Goal: Transaction & Acquisition: Book appointment/travel/reservation

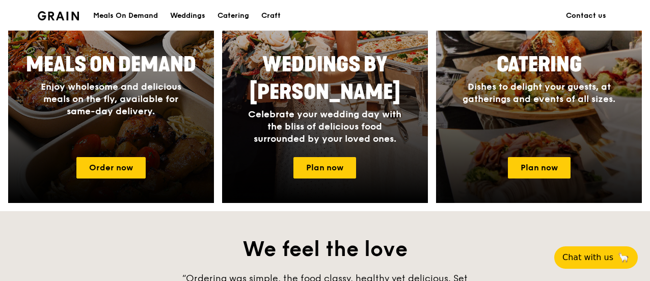
scroll to position [594, 0]
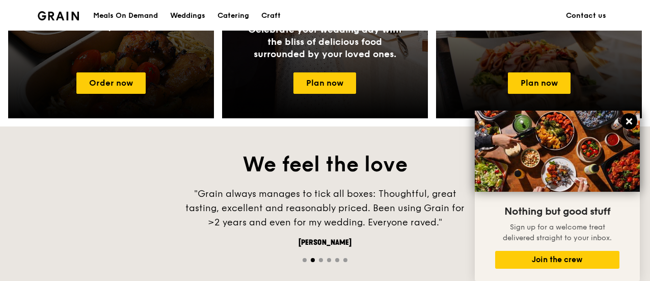
click at [630, 122] on icon at bounding box center [630, 121] width 6 height 6
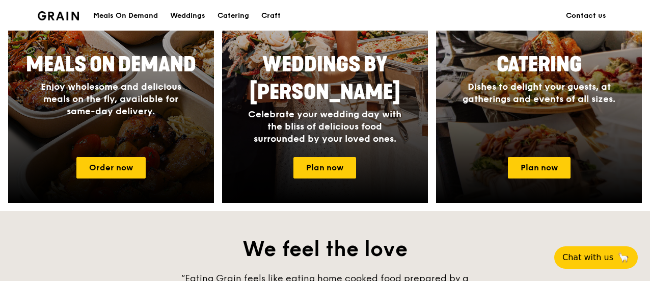
scroll to position [425, 0]
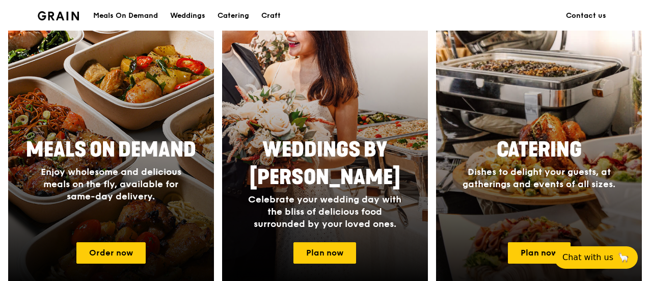
click at [536, 139] on span "Catering" at bounding box center [539, 150] width 85 height 24
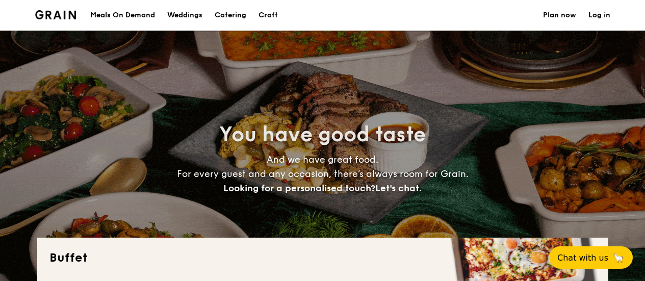
select select
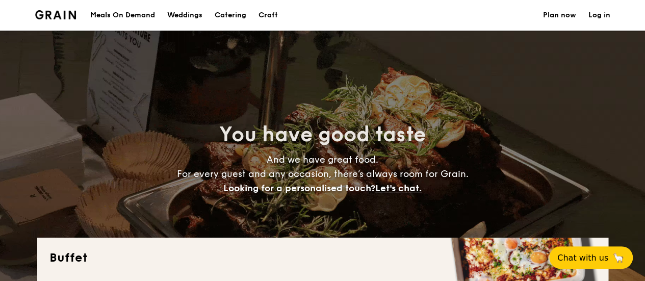
scroll to position [85, 0]
